Goal: Find specific page/section: Find specific page/section

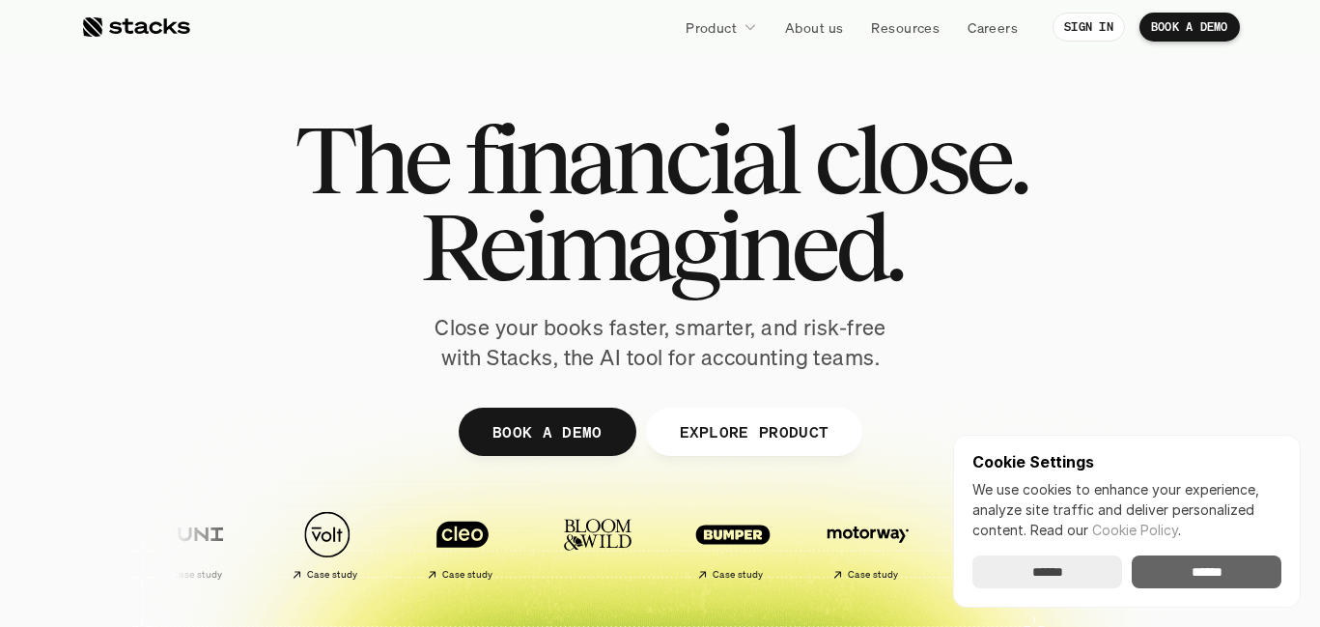
click at [1225, 583] on input "******" at bounding box center [1206, 571] width 150 height 33
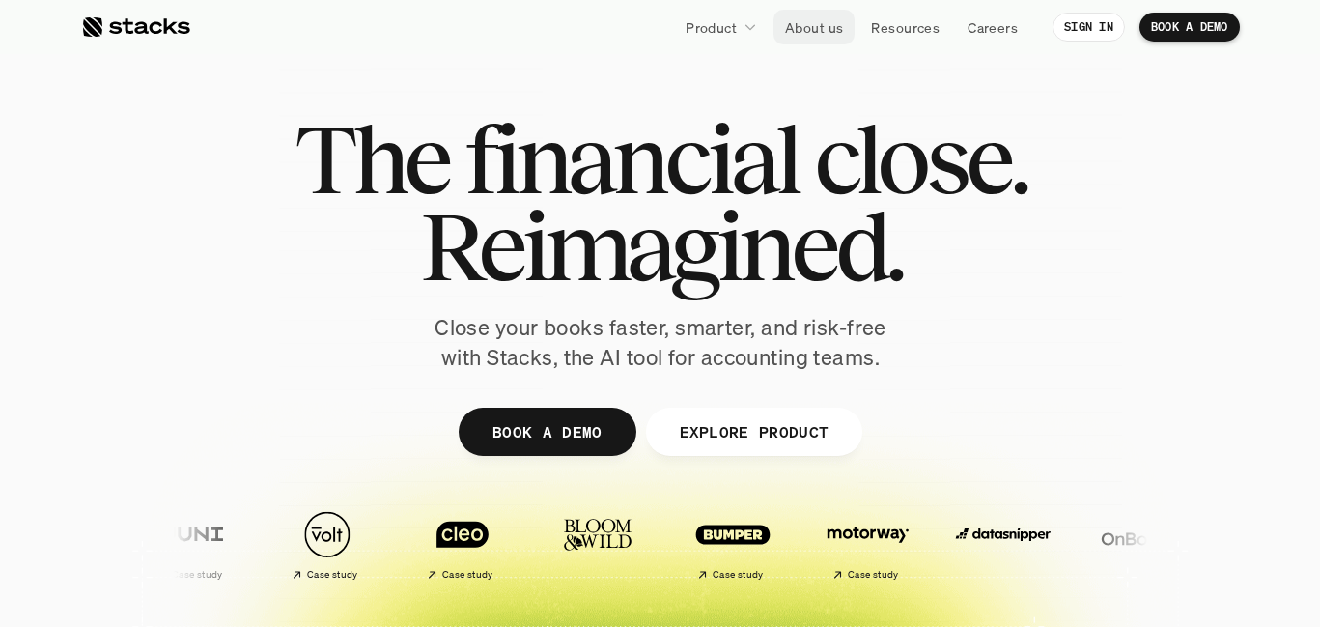
click at [829, 39] on link "About us" at bounding box center [813, 27] width 81 height 35
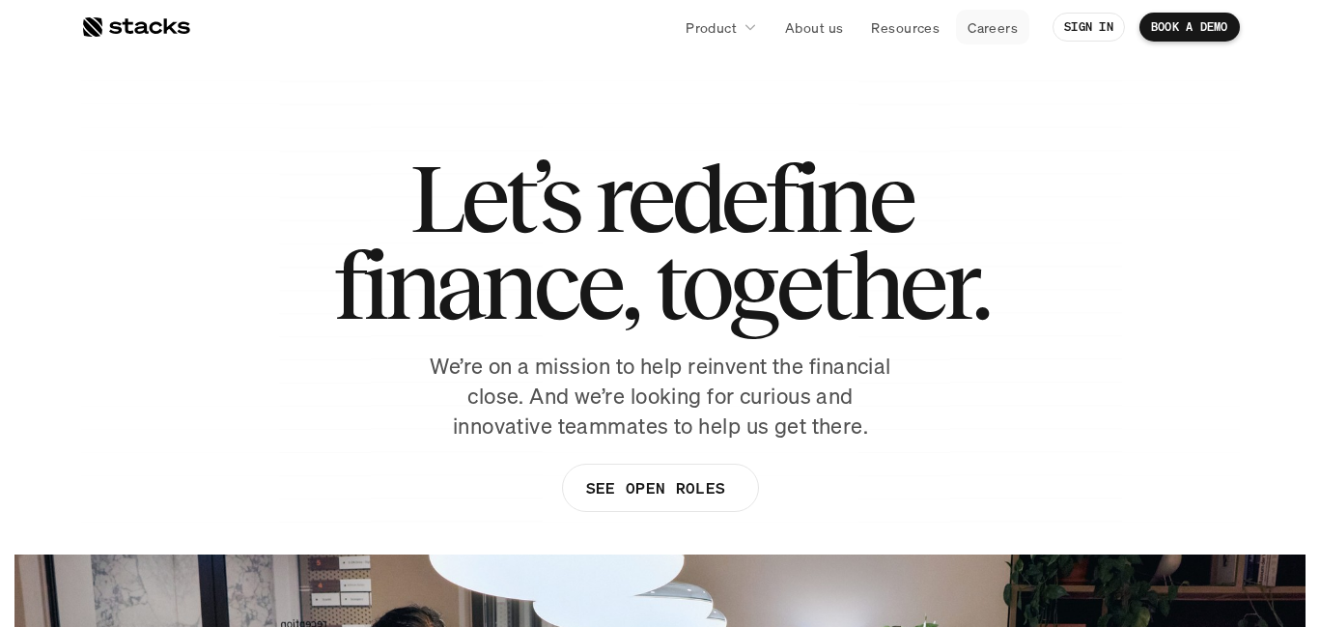
click at [988, 34] on p "Careers" at bounding box center [992, 27] width 50 height 20
click at [702, 485] on p "SEE OPEN ROLES" at bounding box center [654, 488] width 139 height 28
click at [126, 35] on div at bounding box center [135, 26] width 109 height 23
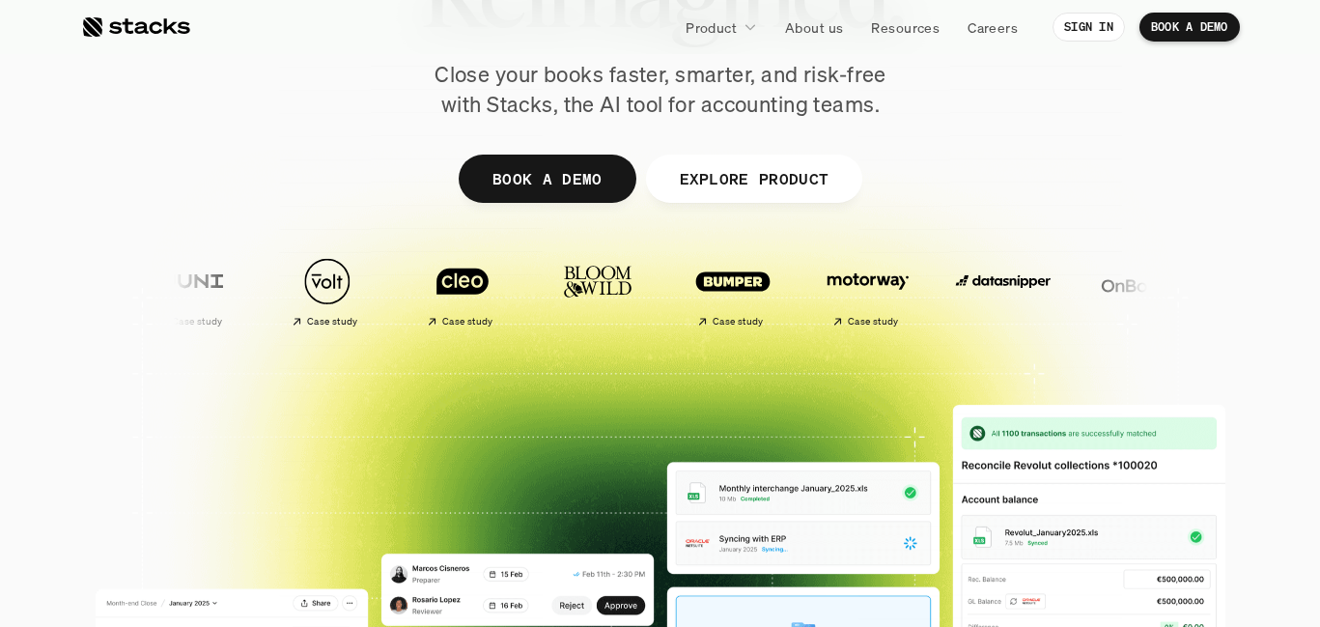
scroll to position [257, 0]
